Goal: Information Seeking & Learning: Learn about a topic

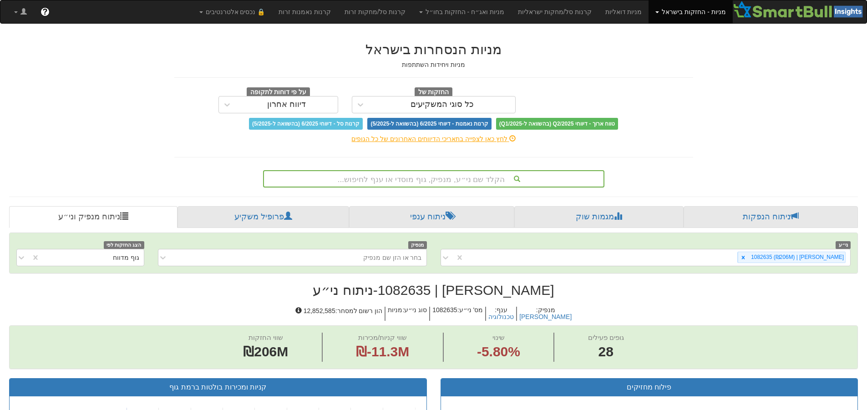
scroll to position [50, 0]
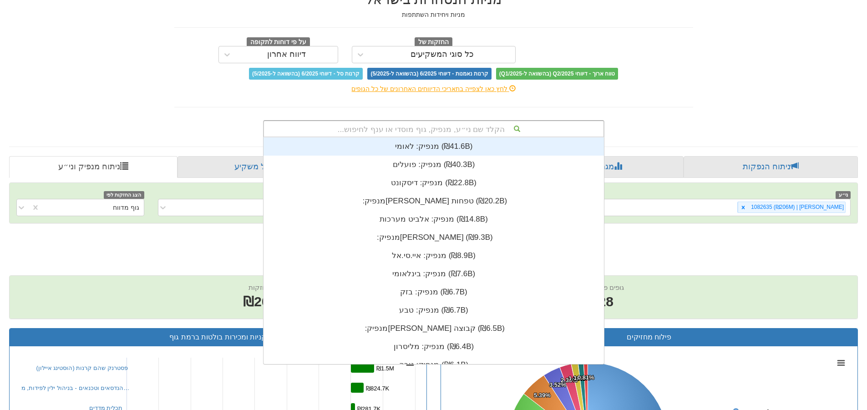
click at [486, 131] on div "הקלד שם ני״ע, מנפיק, גוף מוסדי או ענף לחיפוש..." at bounding box center [434, 128] width 340 height 15
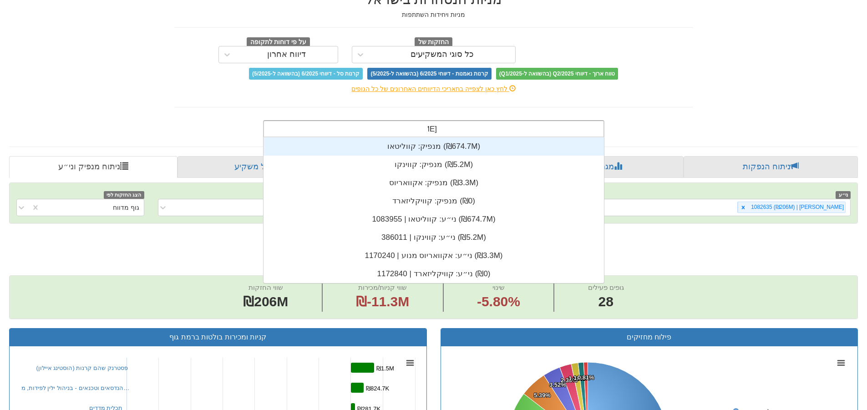
scroll to position [36, 0]
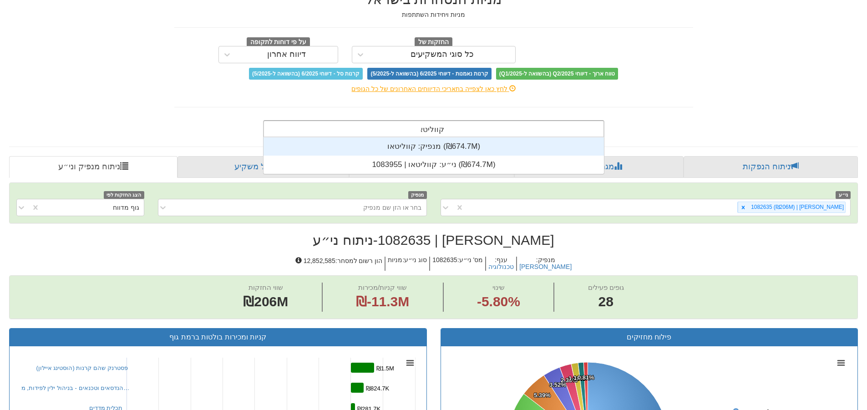
type input "קווליטאו"
click at [476, 145] on div "מנפיק: ‏קווליטאו ‎(₪674.7M)‎" at bounding box center [434, 146] width 340 height 18
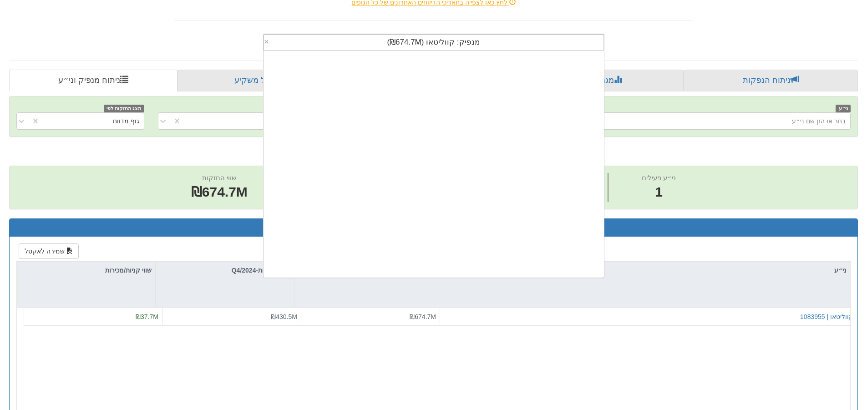
scroll to position [1712, 0]
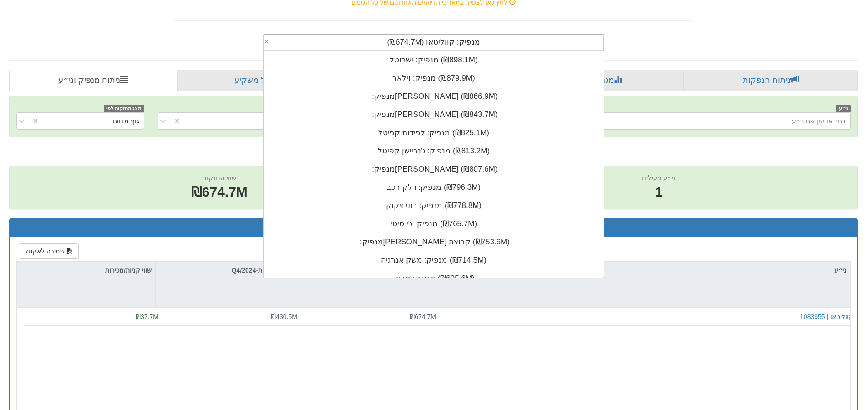
click at [493, 44] on div "מנפיק: ‏קווליטאו ‎(₪674.7M)‎" at bounding box center [434, 42] width 340 height 15
drag, startPoint x: 382, startPoint y: 46, endPoint x: 501, endPoint y: 35, distance: 119.4
click at [501, 35] on div "מנפיק: ‏קווליטאו ‎(₪674.7M)‎" at bounding box center [434, 42] width 340 height 15
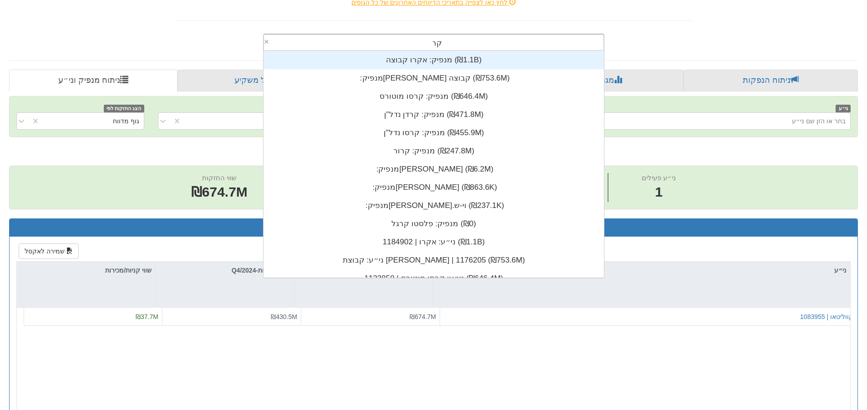
scroll to position [73, 0]
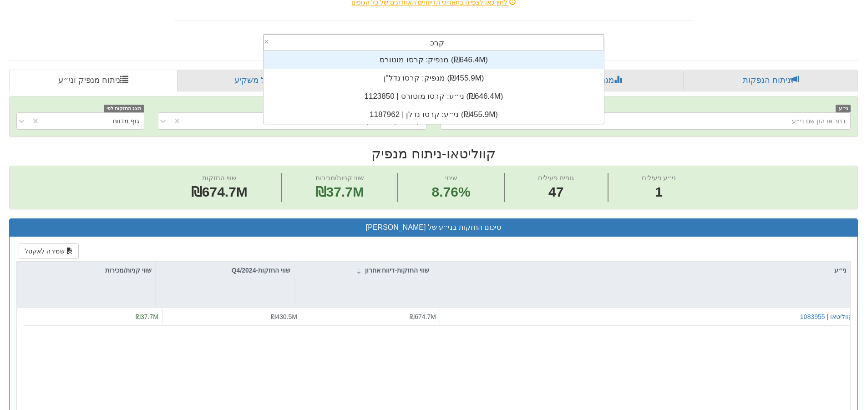
type input "קרסו"
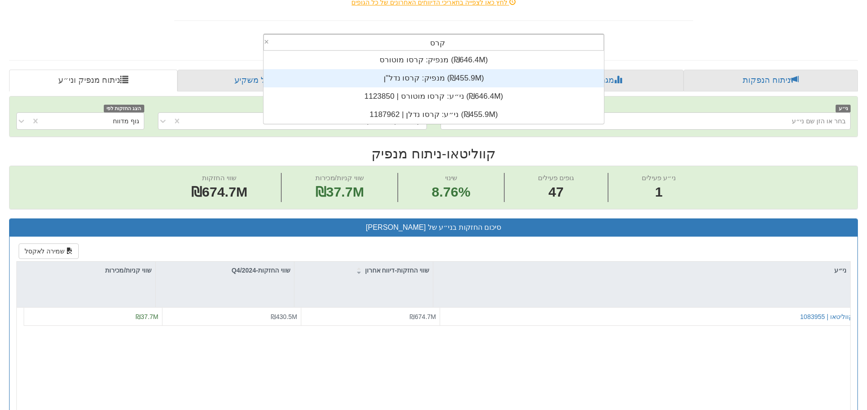
click at [397, 74] on div "מנפיק: ‏קרסו נדל"ן ‎(₪455.9M)‎" at bounding box center [434, 78] width 340 height 18
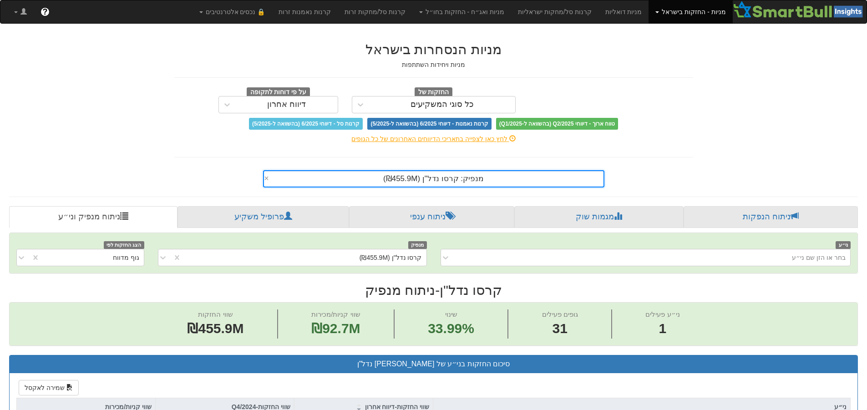
click at [388, 177] on span "מנפיק: ‏קרסו נדל"ן ‎(₪455.9M)‎" at bounding box center [433, 178] width 101 height 9
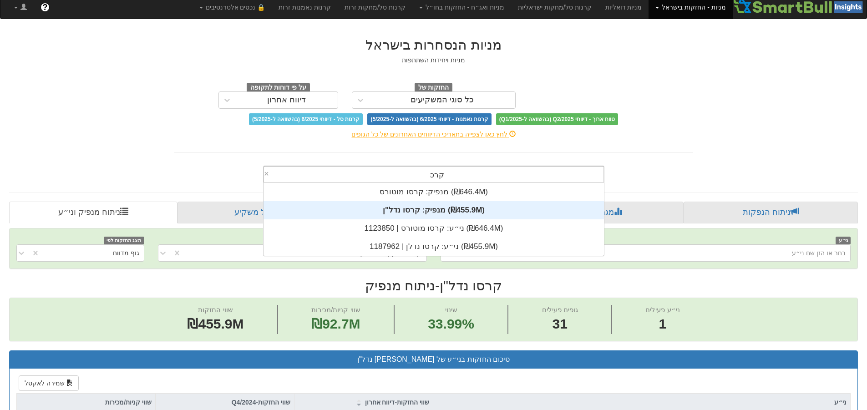
scroll to position [73, 0]
type input "קרסו"
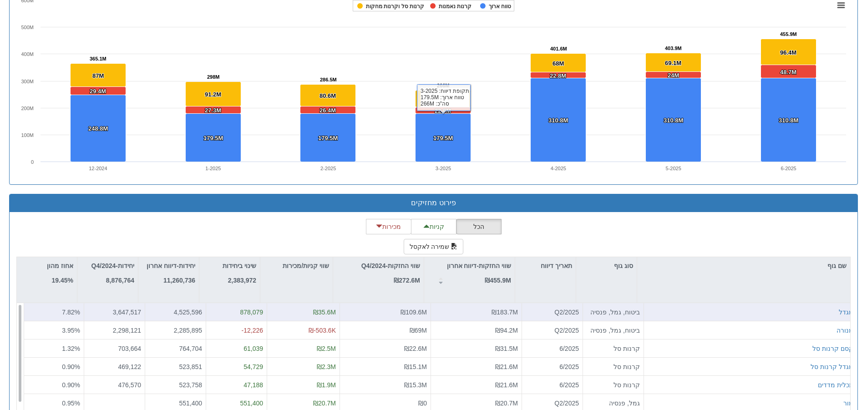
scroll to position [774, 0]
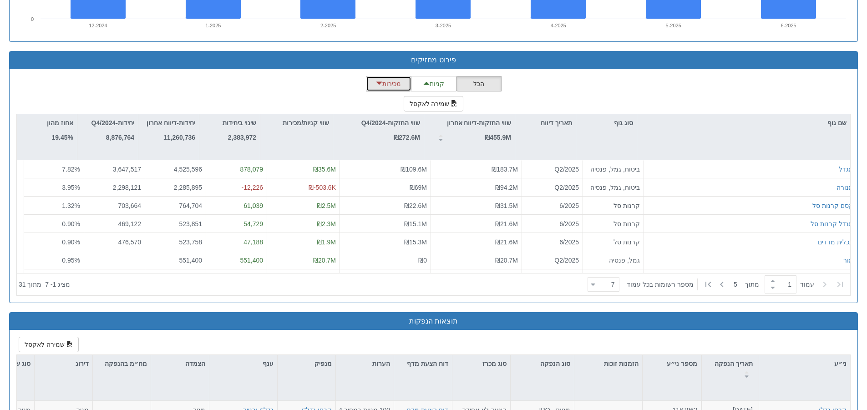
click at [384, 85] on button "מכירות" at bounding box center [389, 83] width 46 height 15
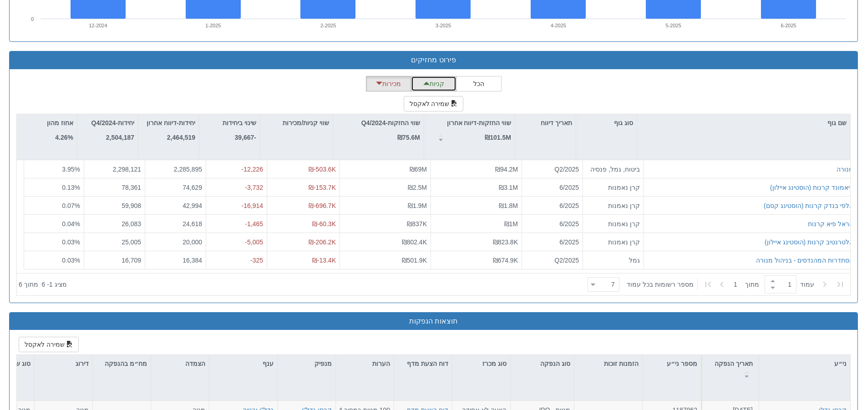
click at [431, 79] on button "קניות" at bounding box center [434, 83] width 46 height 15
